Goal: Task Accomplishment & Management: Complete application form

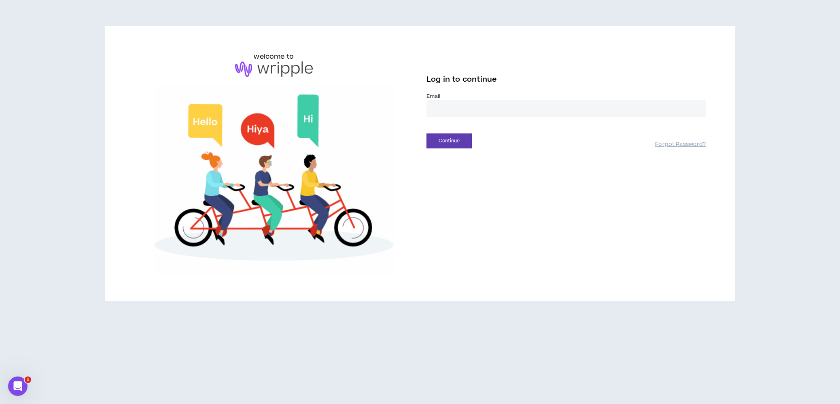
click at [473, 102] on input "email" at bounding box center [566, 108] width 280 height 17
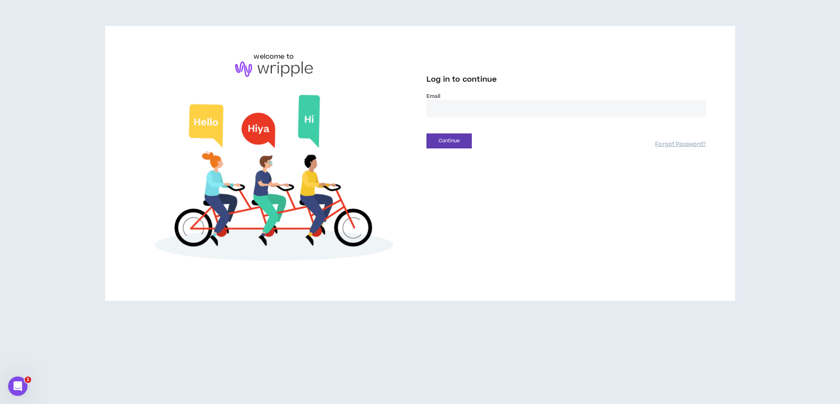
type input "**********"
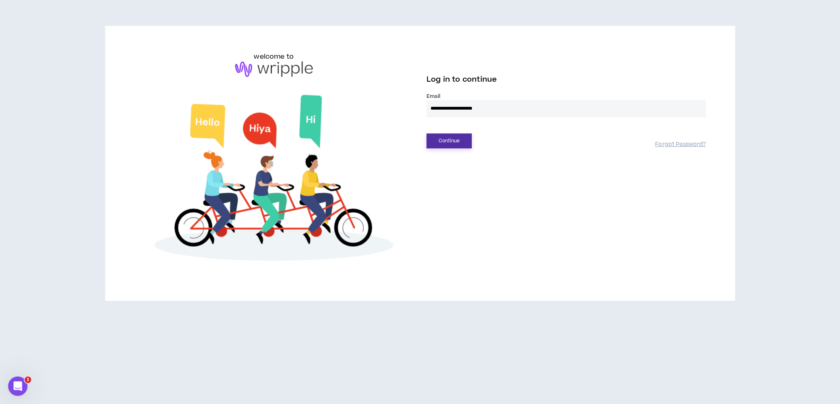
click at [461, 141] on button "Continue" at bounding box center [448, 140] width 45 height 15
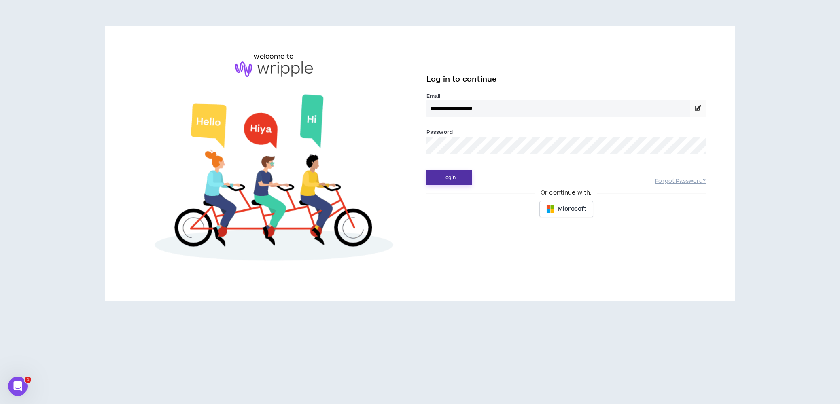
click at [458, 180] on button "Login" at bounding box center [448, 177] width 45 height 15
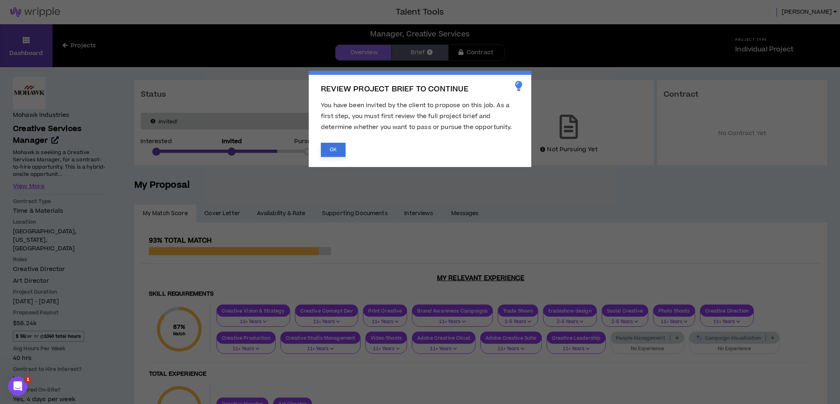
click at [336, 151] on button "OK" at bounding box center [333, 150] width 25 height 14
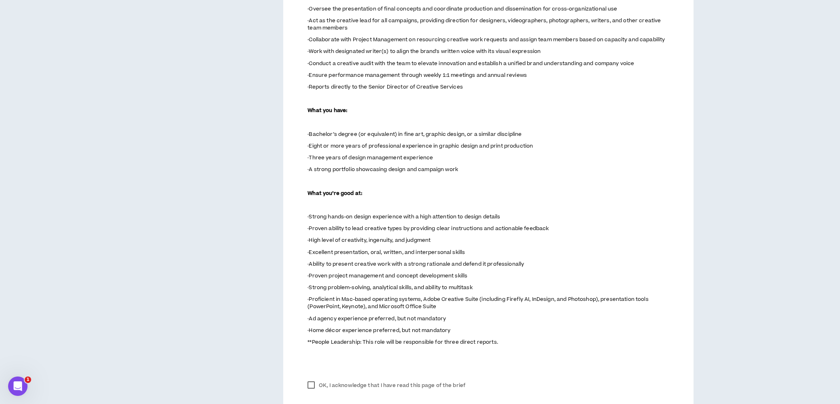
scroll to position [586, 0]
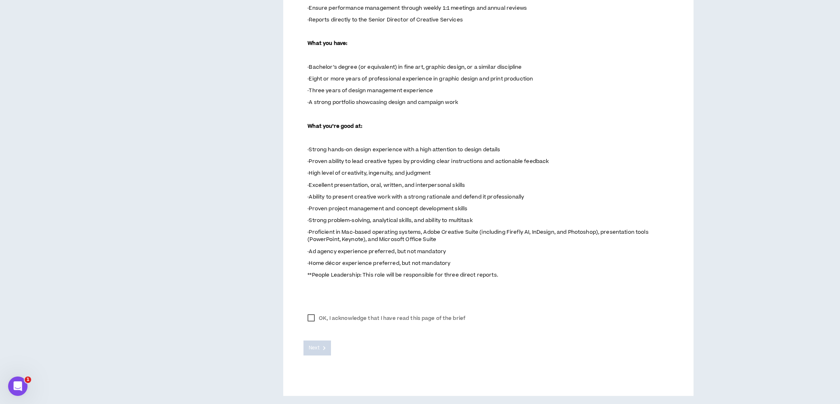
click at [312, 316] on label "OK, I acknowledge that I have read this page of the brief" at bounding box center [386, 318] width 166 height 12
click at [318, 347] on span "Next" at bounding box center [314, 348] width 11 height 8
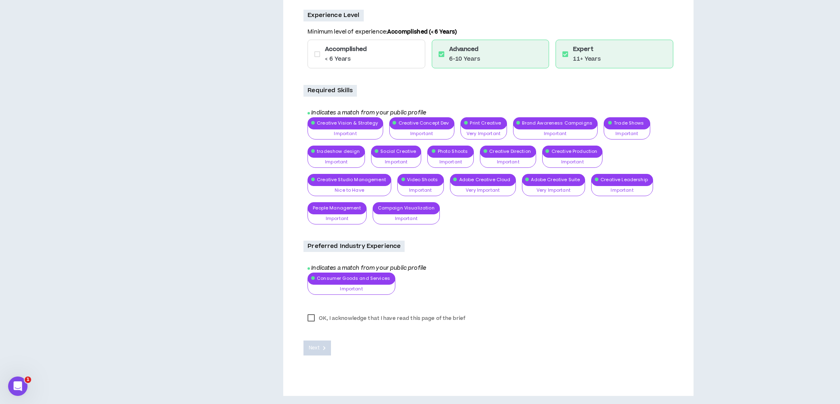
scroll to position [778, 0]
drag, startPoint x: 312, startPoint y: 319, endPoint x: 315, endPoint y: 326, distance: 6.9
click at [312, 319] on label "OK, I acknowledge that I have read this page of the brief" at bounding box center [386, 318] width 166 height 12
click at [318, 350] on span "Next" at bounding box center [314, 348] width 11 height 8
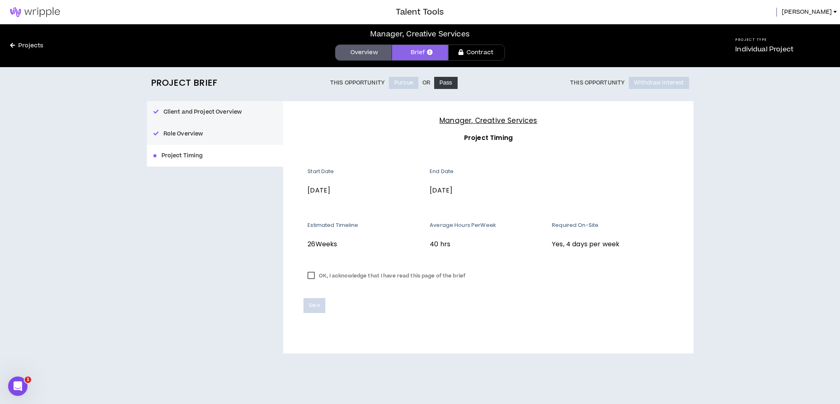
click at [312, 276] on label "OK, I acknowledge that I have read this page of the brief" at bounding box center [386, 276] width 166 height 12
click at [316, 303] on span "Save" at bounding box center [314, 306] width 11 height 8
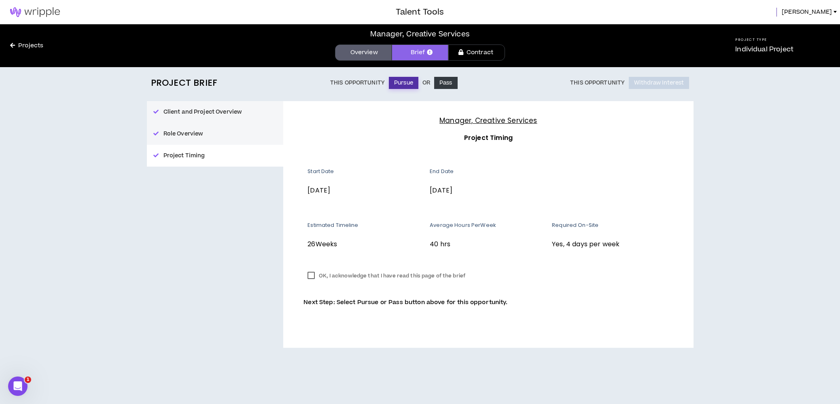
click at [405, 84] on button "Pursue" at bounding box center [404, 83] width 30 height 12
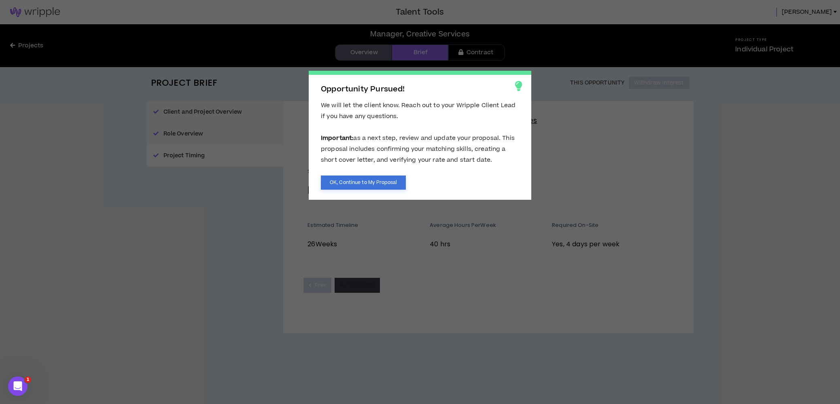
click at [354, 183] on button "OK, Continue to My Proposal" at bounding box center [363, 183] width 85 height 14
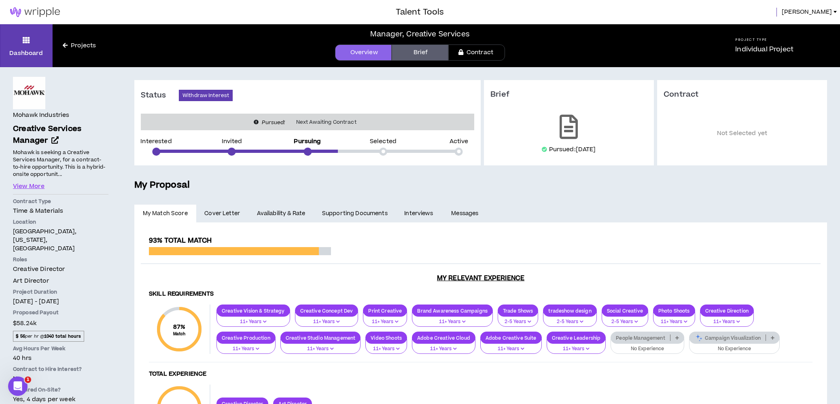
scroll to position [4, 0]
